Goal: Find specific page/section: Find specific page/section

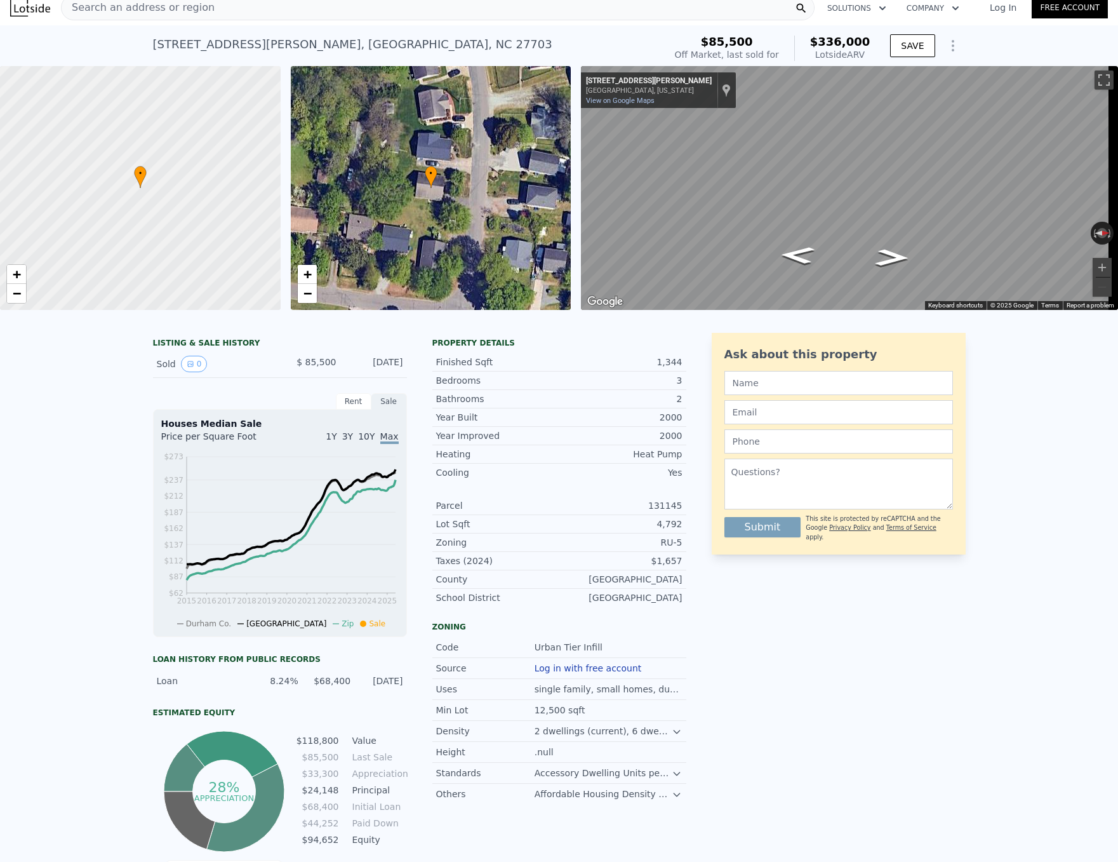
scroll to position [4, 0]
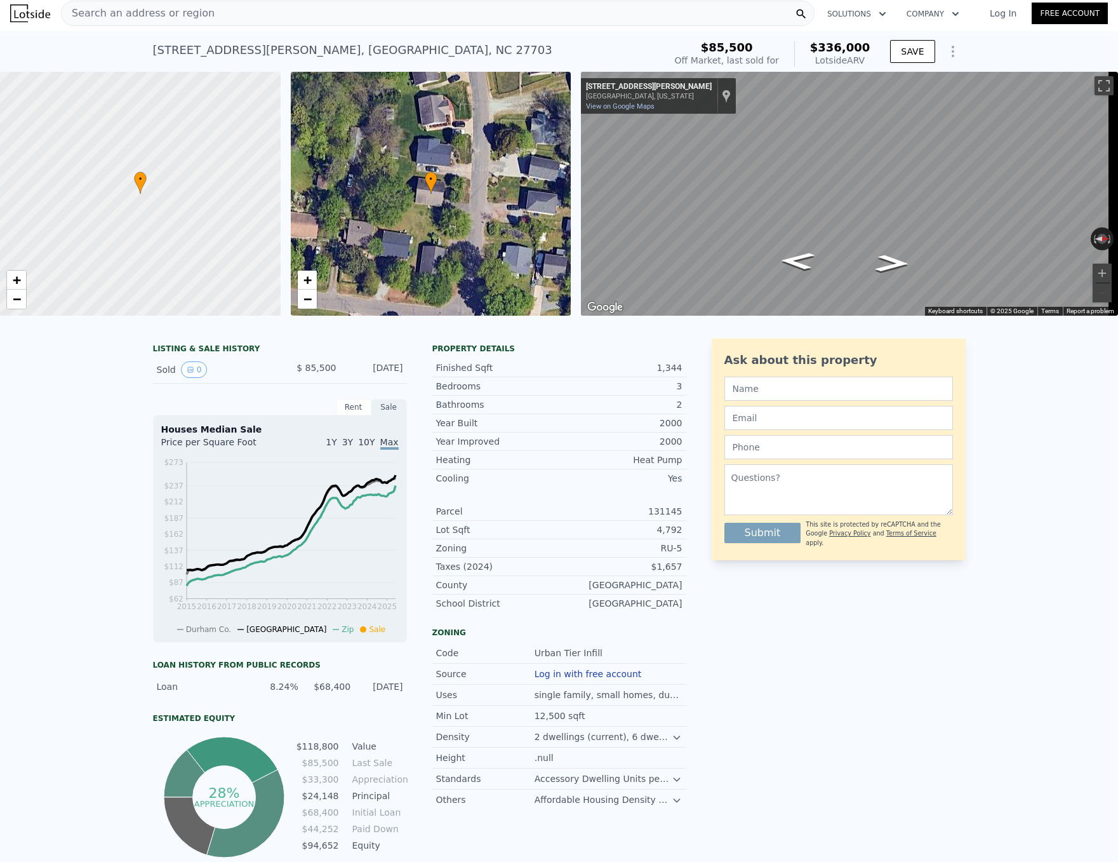
click at [202, 20] on div "Search an address or region" at bounding box center [438, 13] width 754 height 25
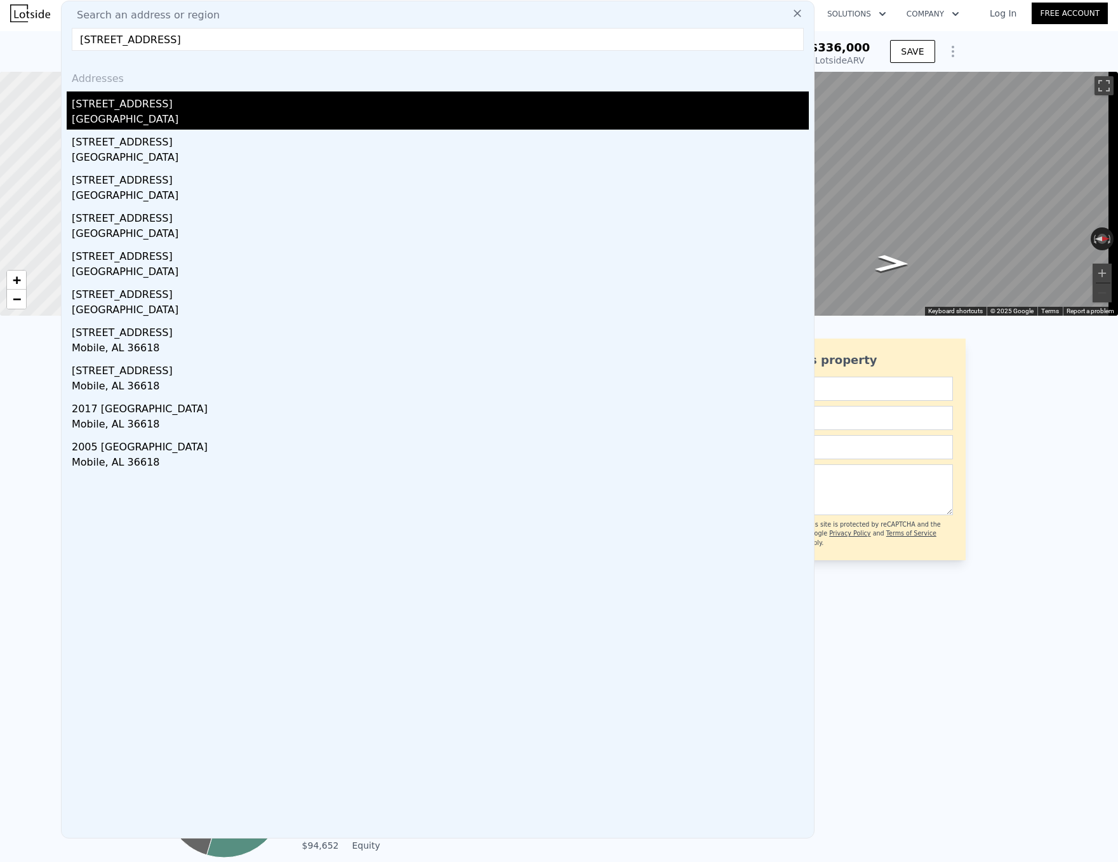
type input "[STREET_ADDRESS]"
click at [173, 100] on div "[STREET_ADDRESS]" at bounding box center [440, 101] width 737 height 20
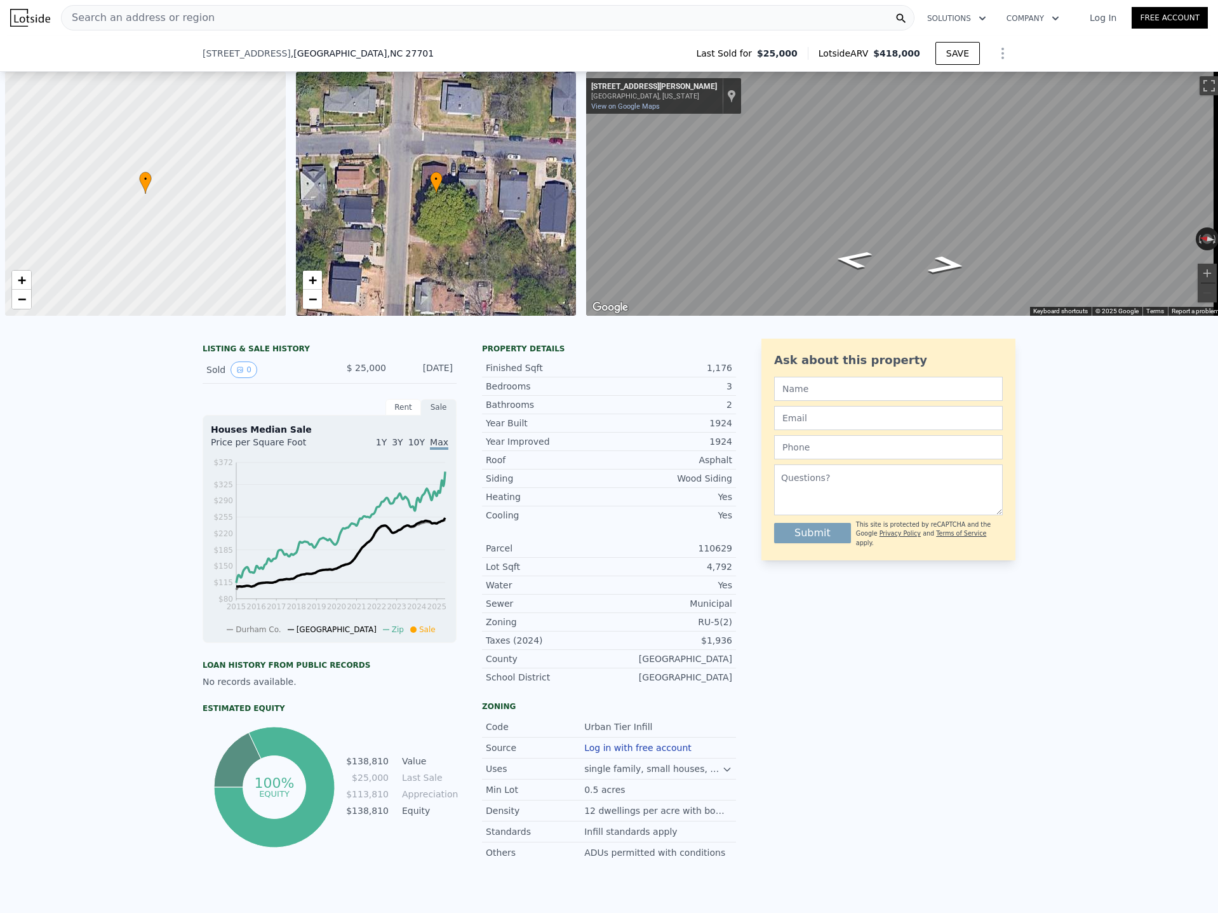
scroll to position [0, 5]
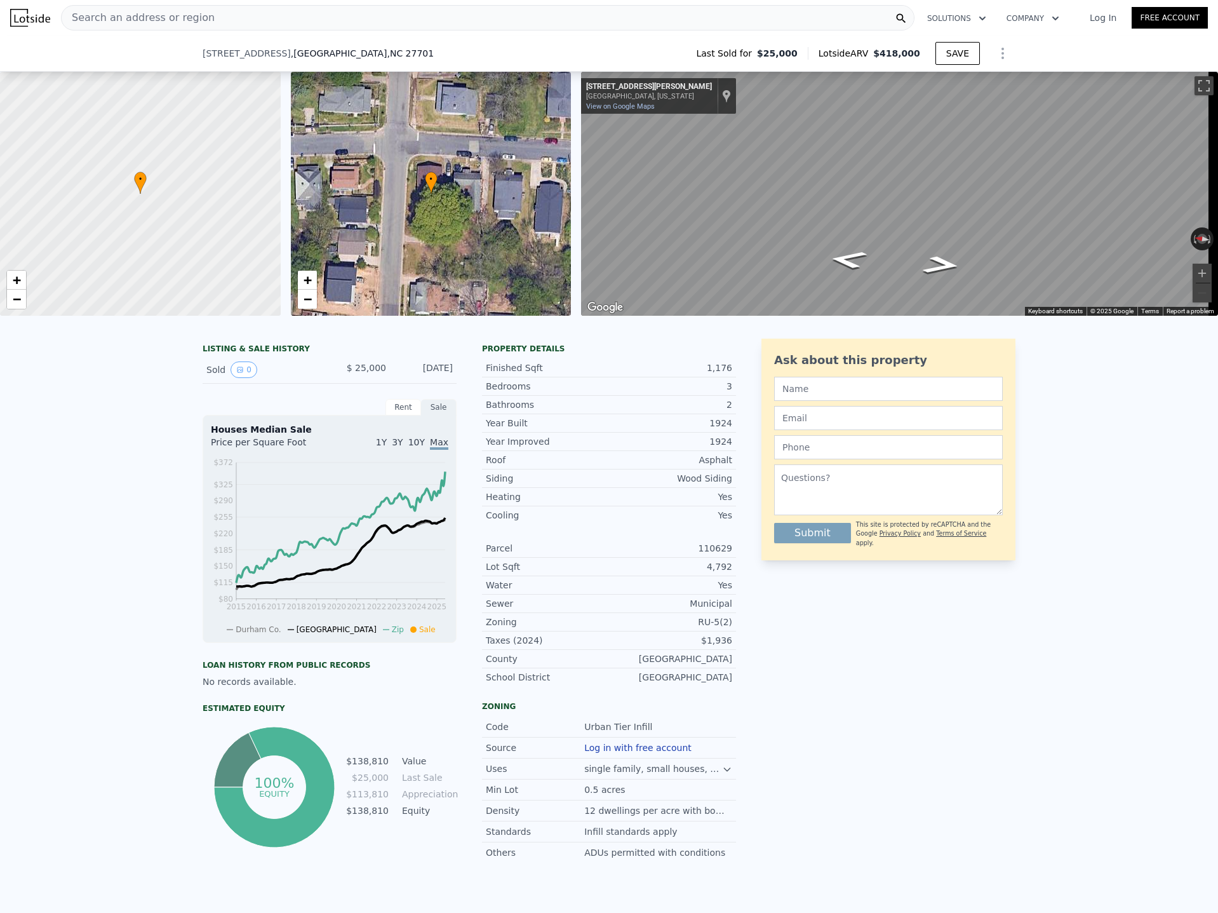
click at [283, 15] on div "Search an address or region" at bounding box center [488, 17] width 854 height 25
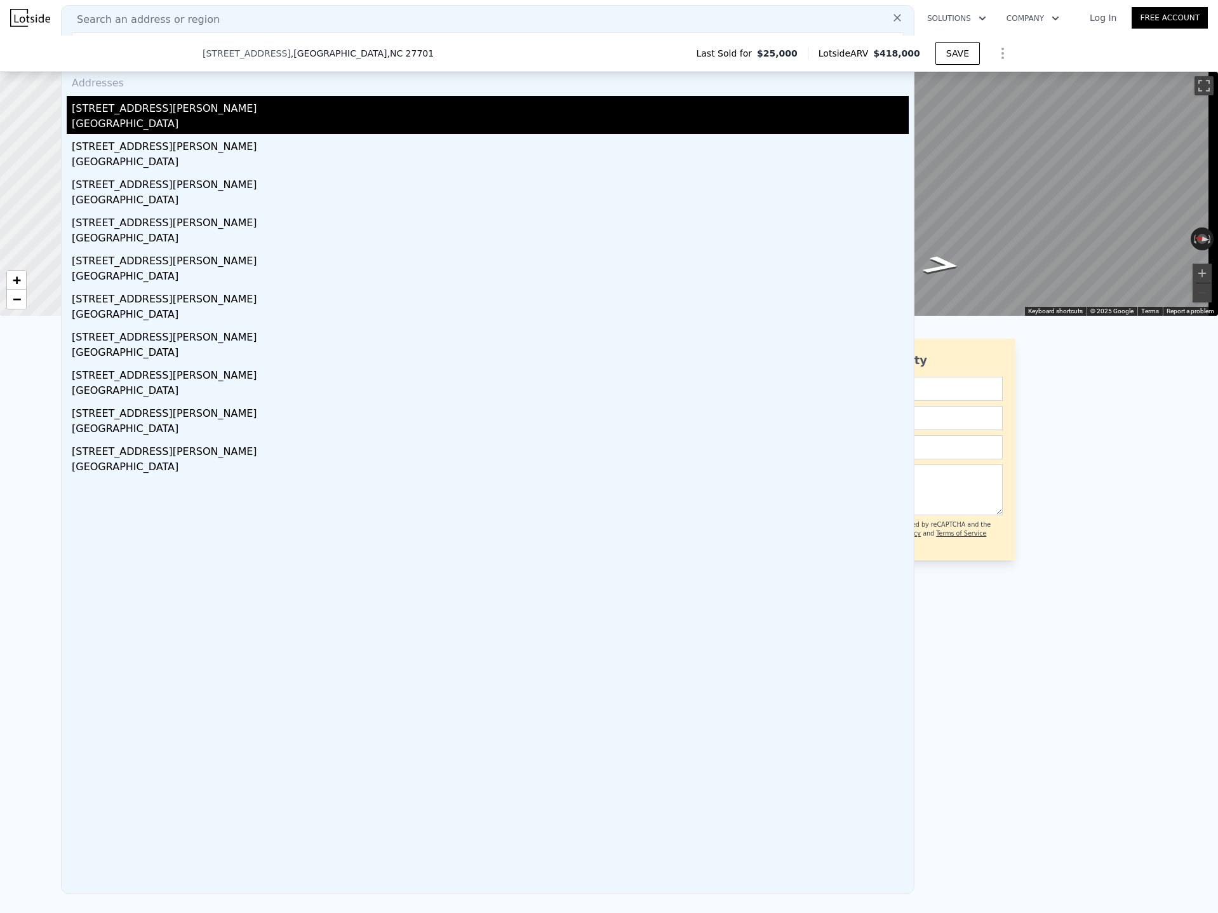
type input "2211 Edwin Ave, Durham, NC, 27705"
click at [124, 114] on div "2211 Edwin Ave" at bounding box center [490, 106] width 837 height 20
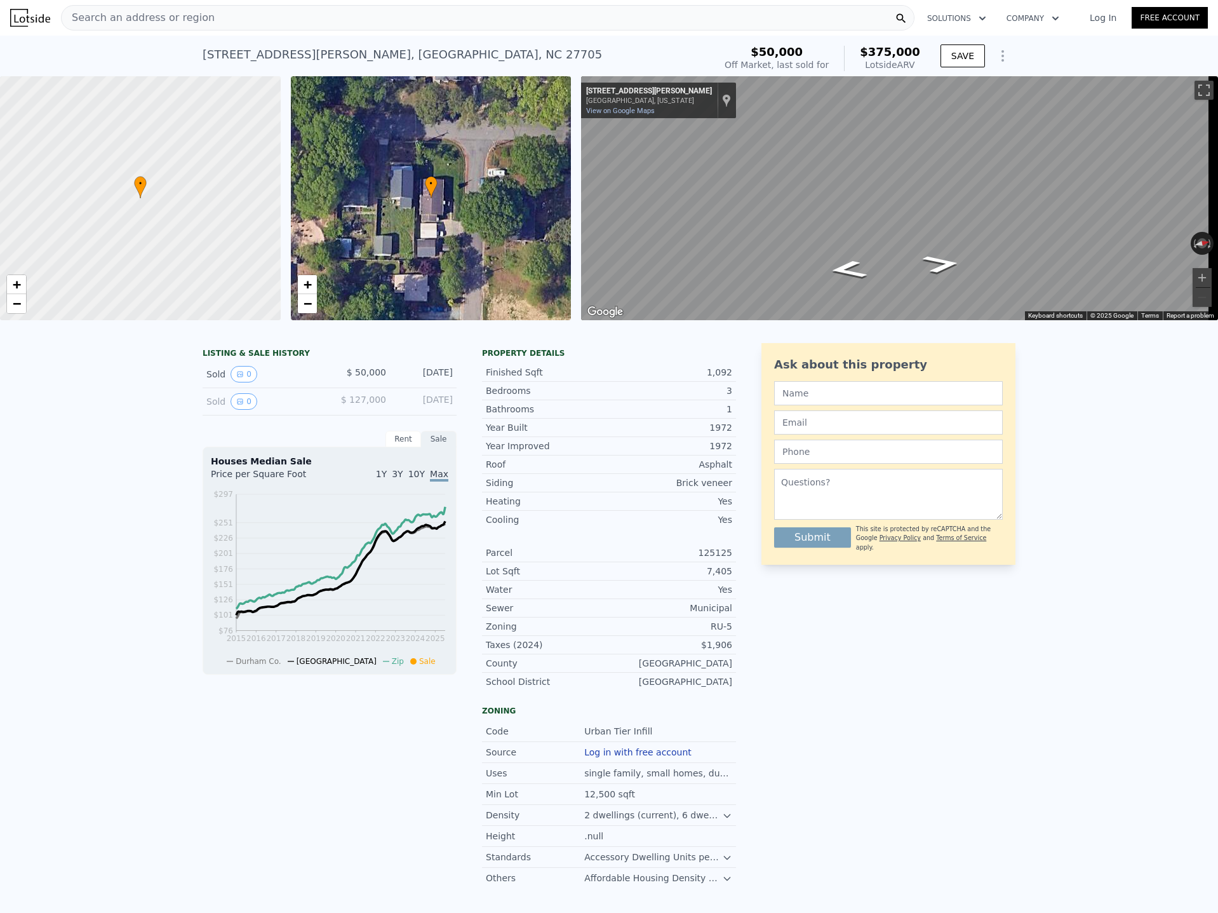
click at [178, 20] on span "Search an address or region" at bounding box center [138, 17] width 153 height 15
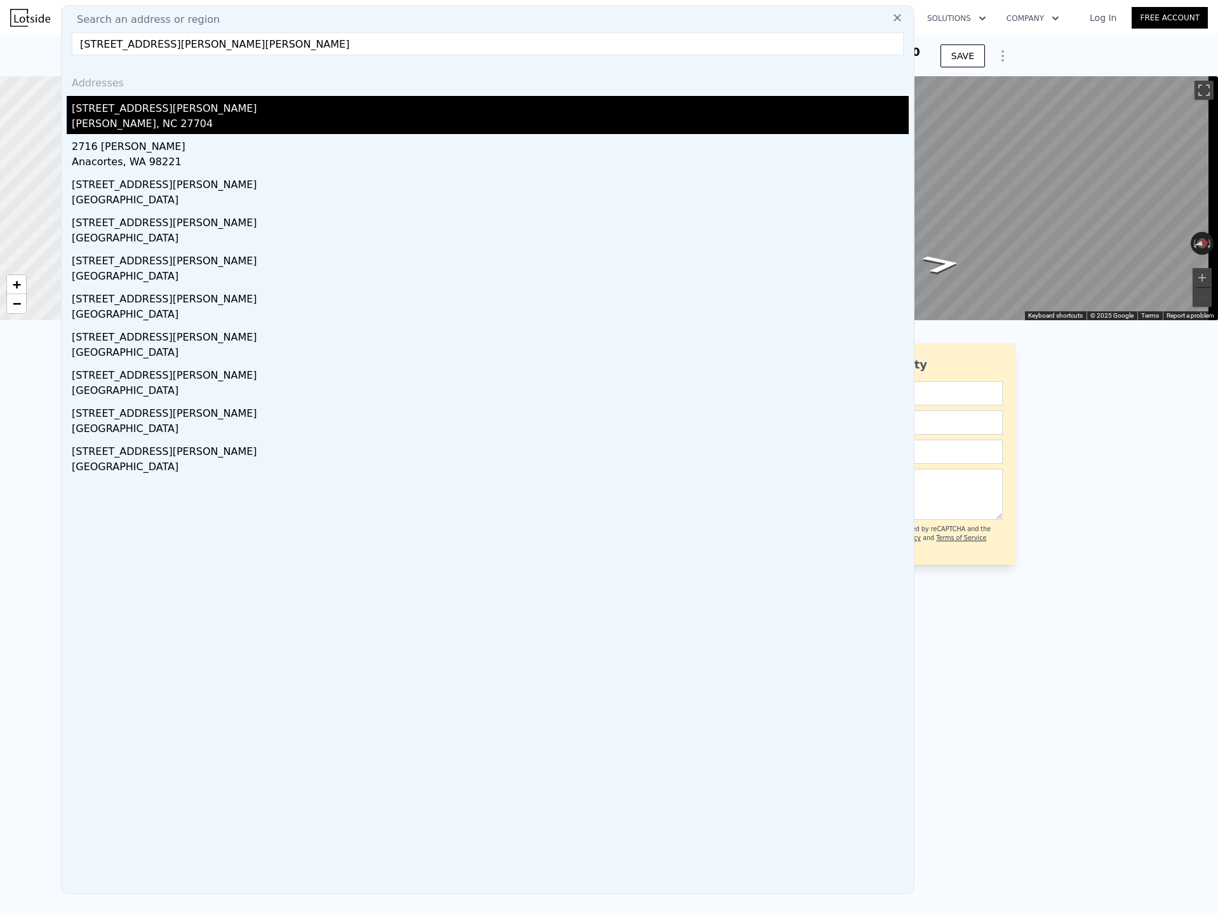
type input "2716 e geer st, durham"
click at [167, 104] on div "2716 E Geer St" at bounding box center [490, 106] width 837 height 20
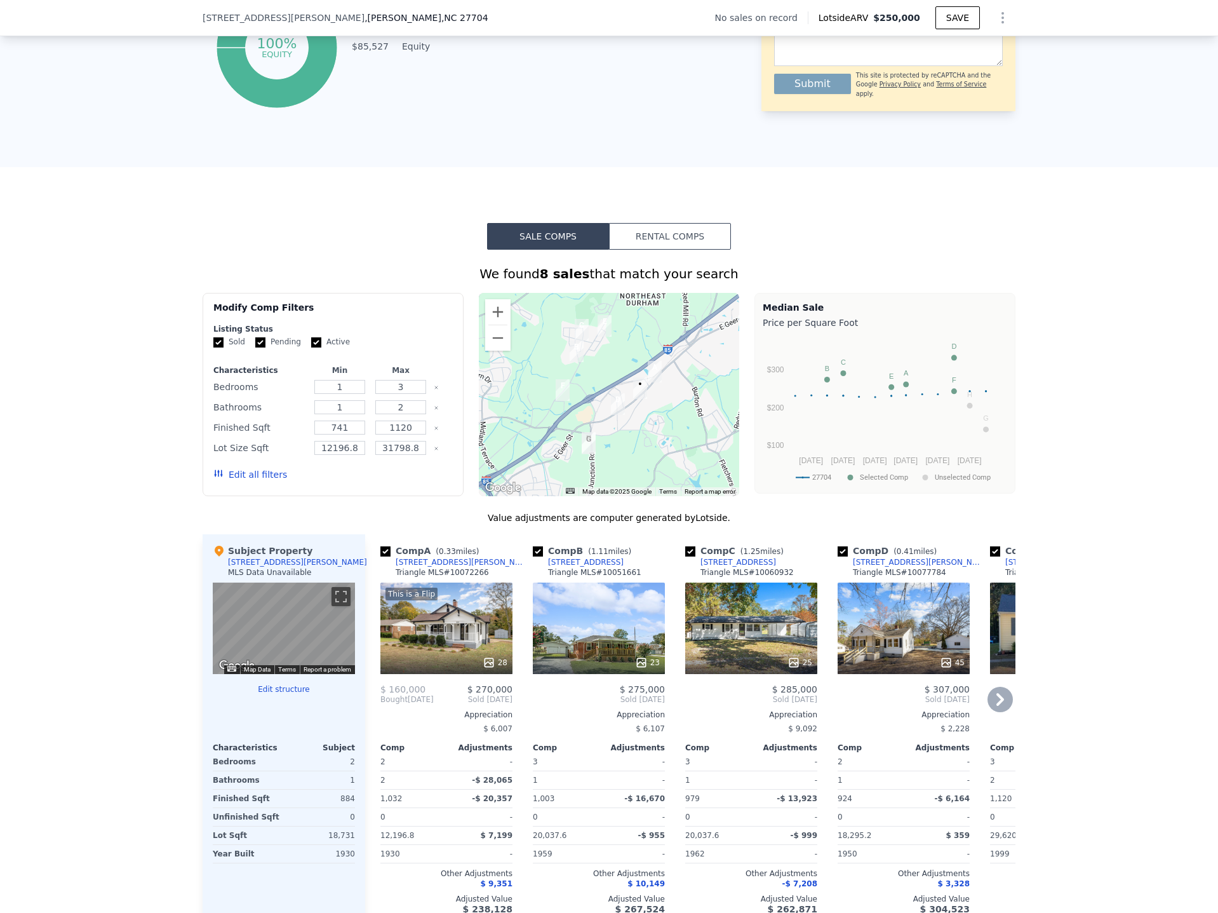
scroll to position [821, 0]
